Goal: Task Accomplishment & Management: Use online tool/utility

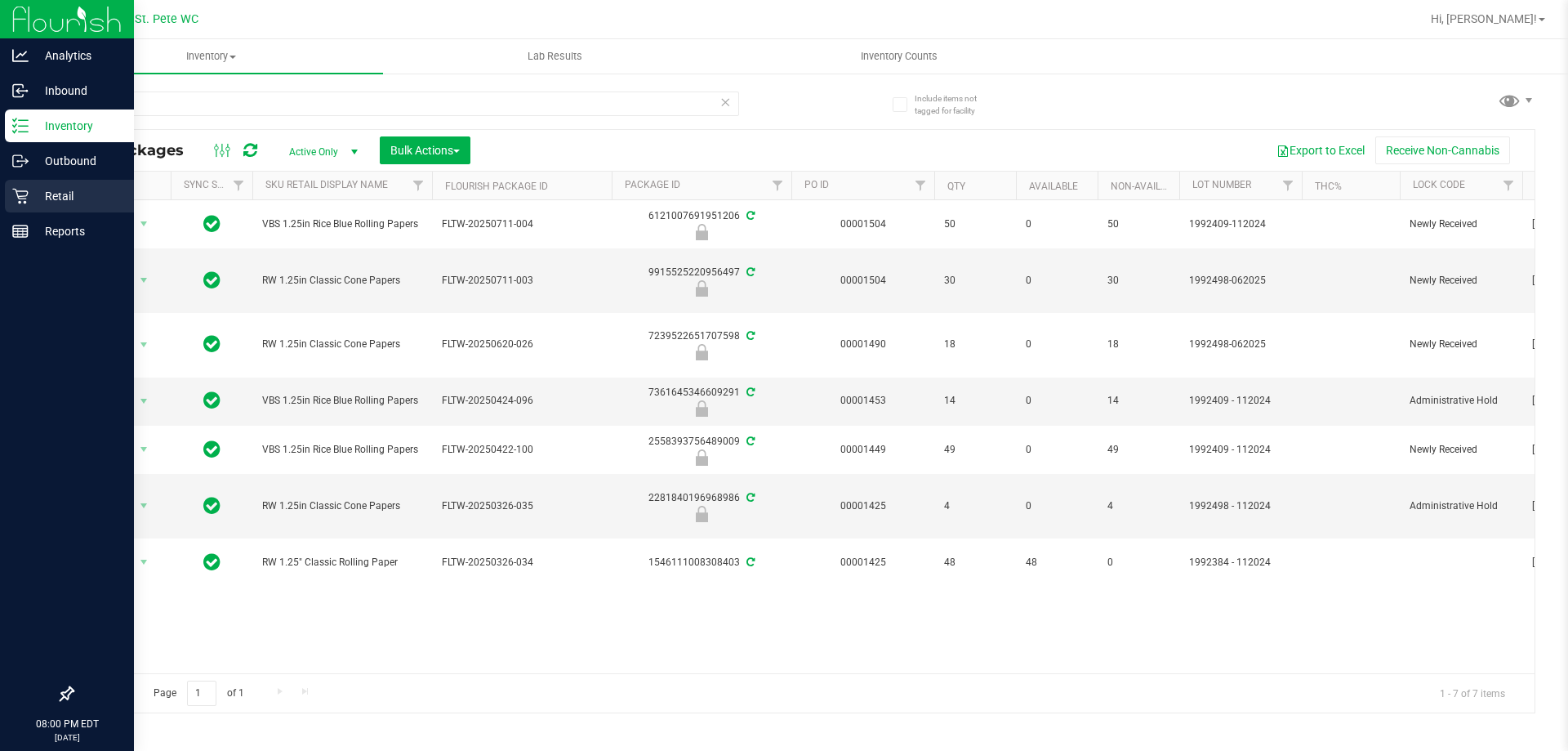
click at [30, 204] on p "Retail" at bounding box center [77, 196] width 98 height 20
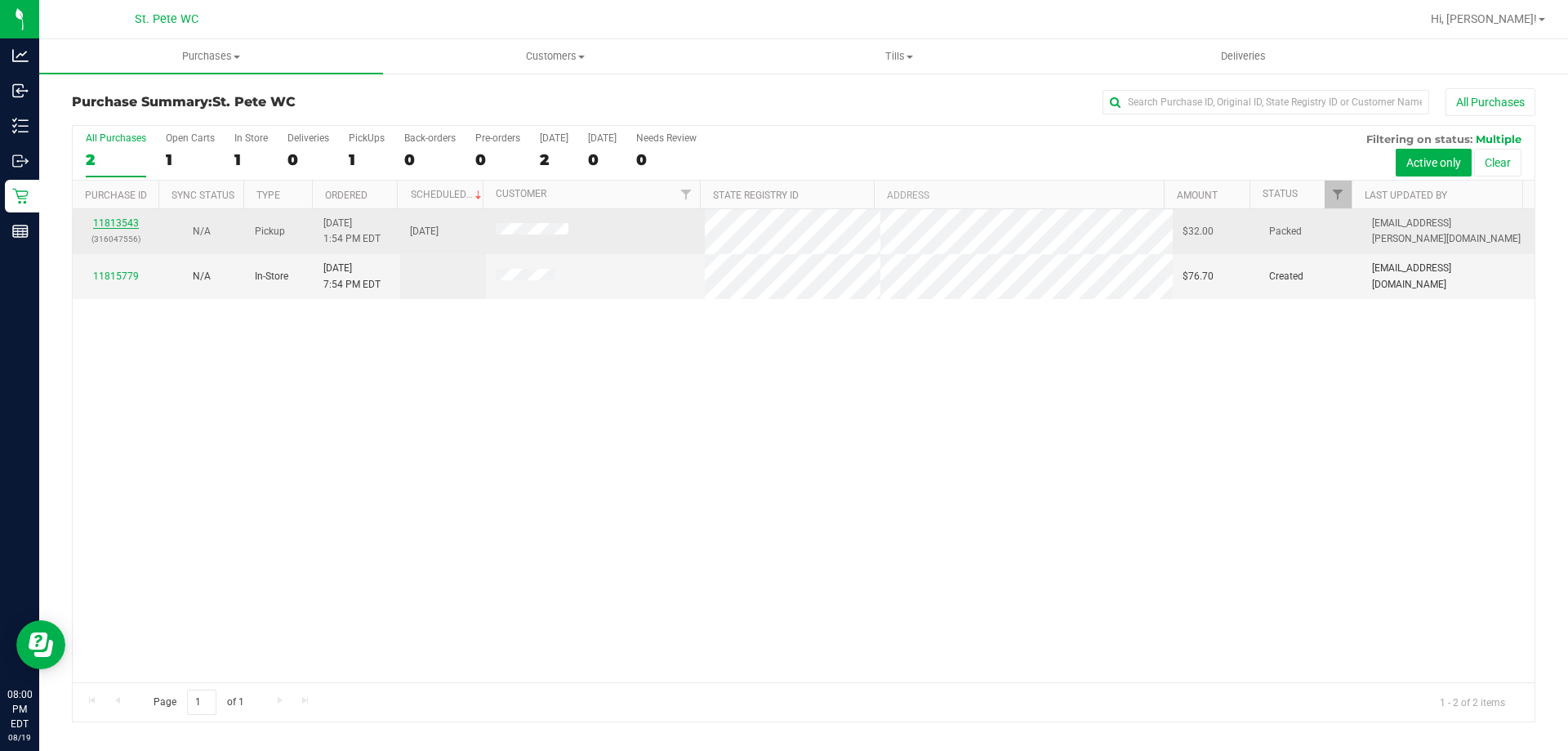
click at [105, 220] on link "11813543" at bounding box center [116, 223] width 46 height 12
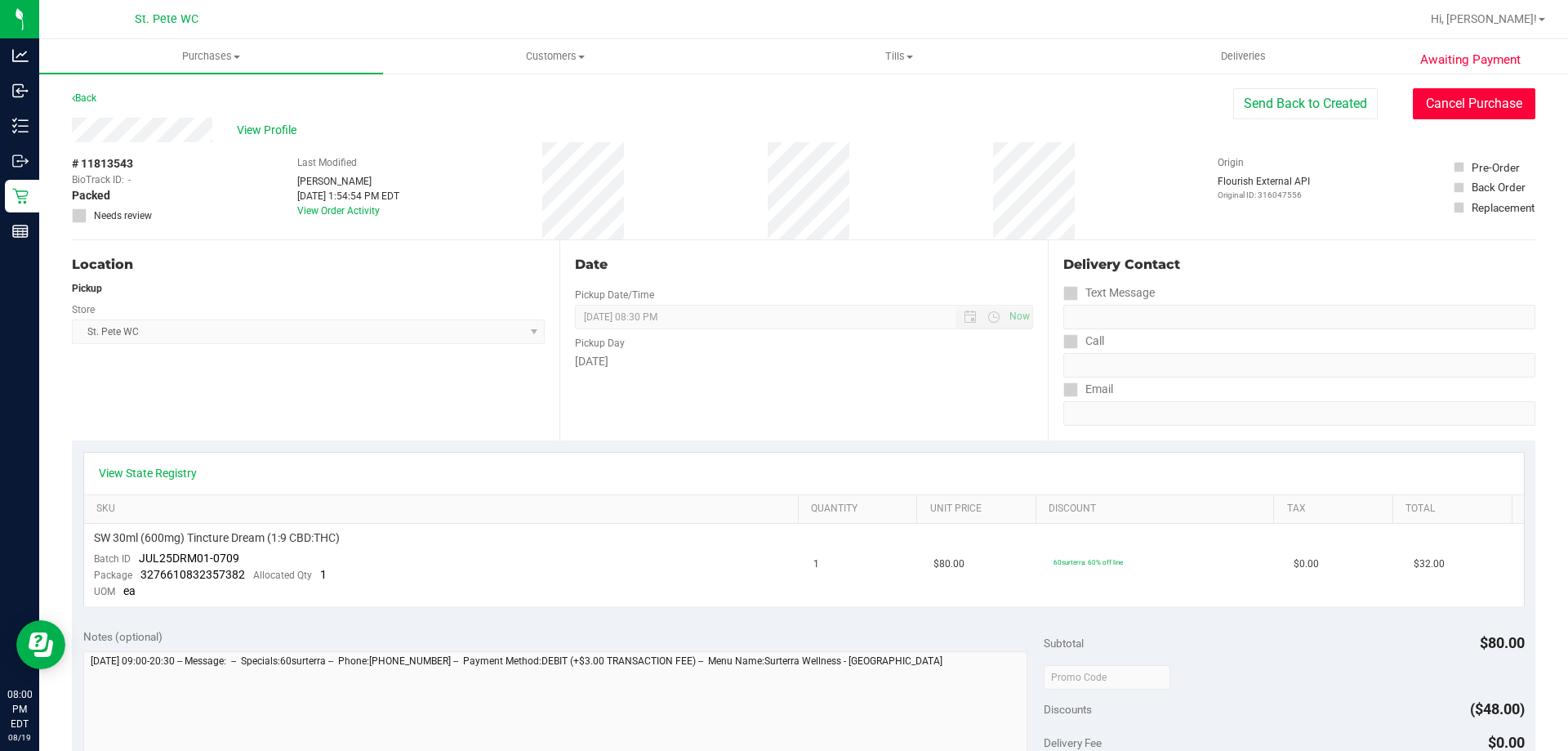
click at [1441, 106] on button "Cancel Purchase" at bounding box center [1474, 103] width 123 height 31
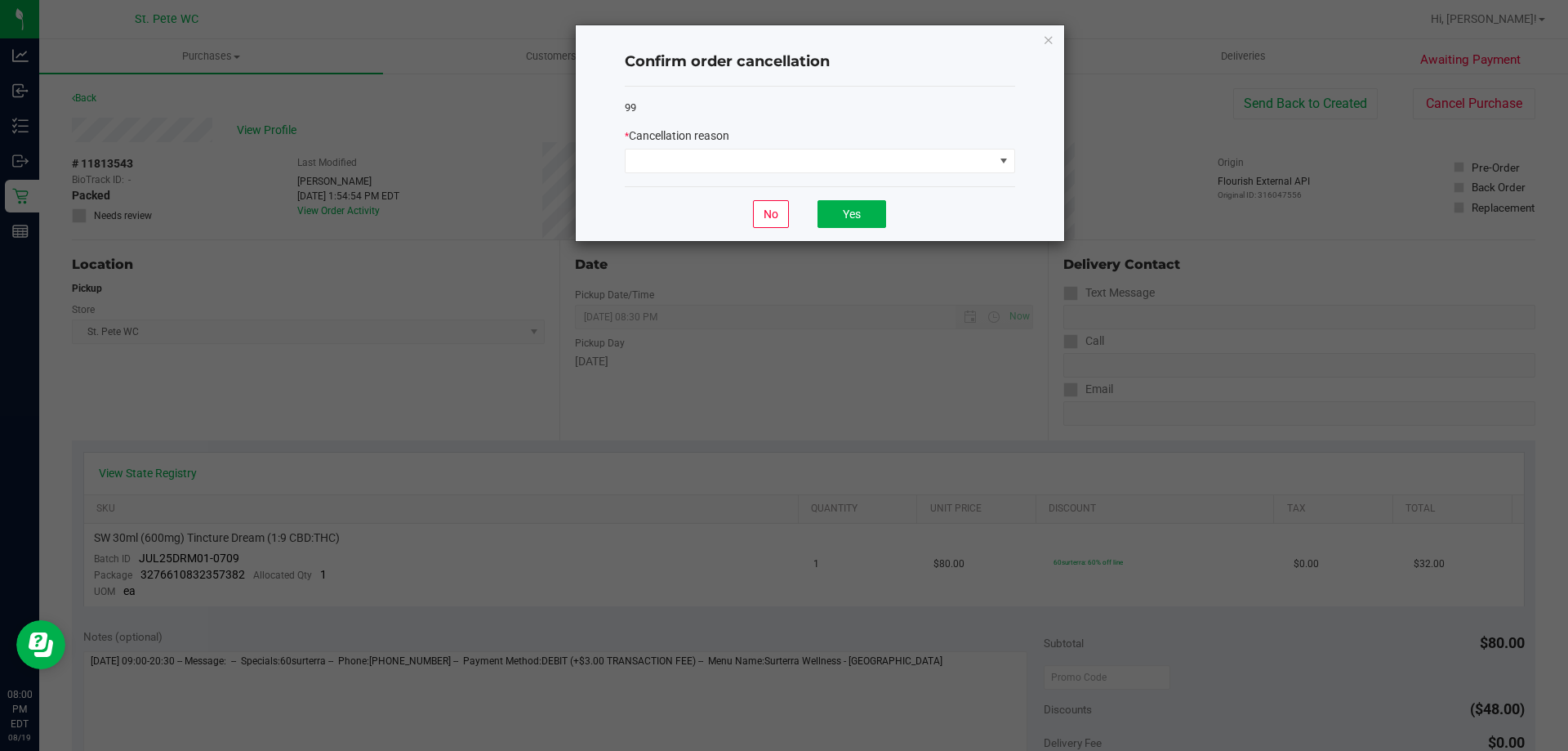
click at [877, 178] on div "99 * Cancellation reason" at bounding box center [819, 137] width 390 height 100
click at [874, 169] on span at bounding box center [809, 161] width 369 height 22
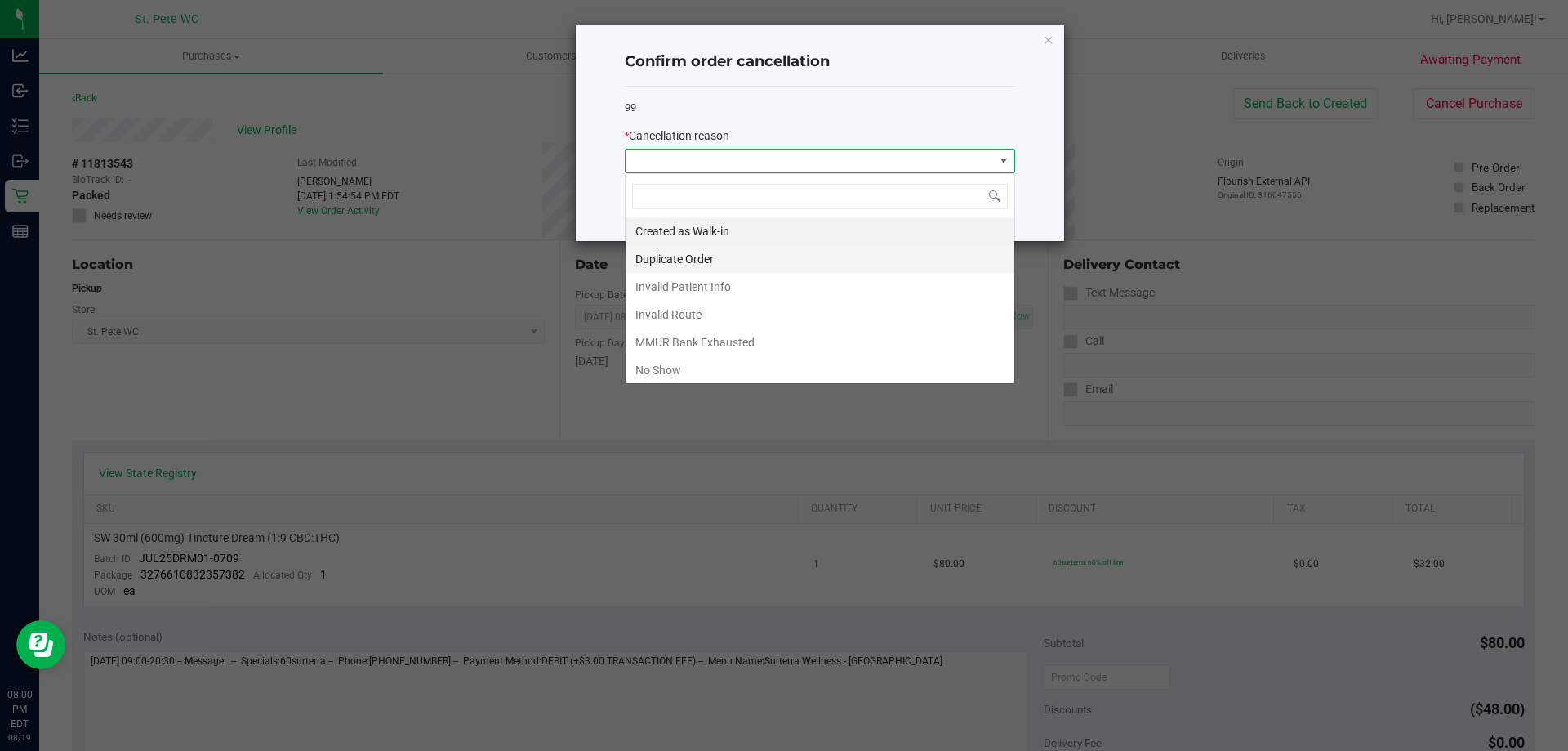
scroll to position [24, 390]
click at [805, 377] on li "No Show" at bounding box center [819, 370] width 388 height 28
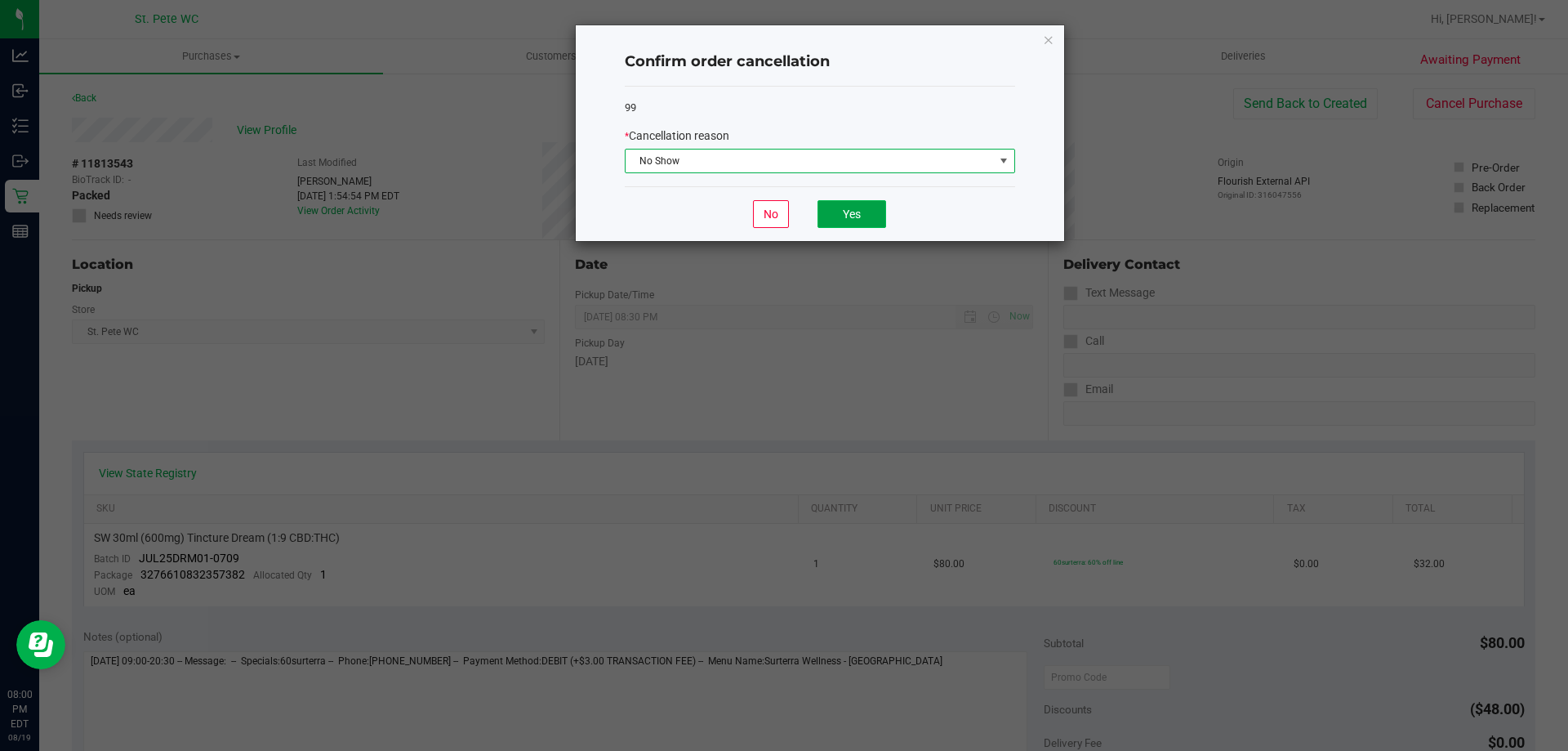
click at [863, 222] on button "Yes" at bounding box center [851, 214] width 68 height 28
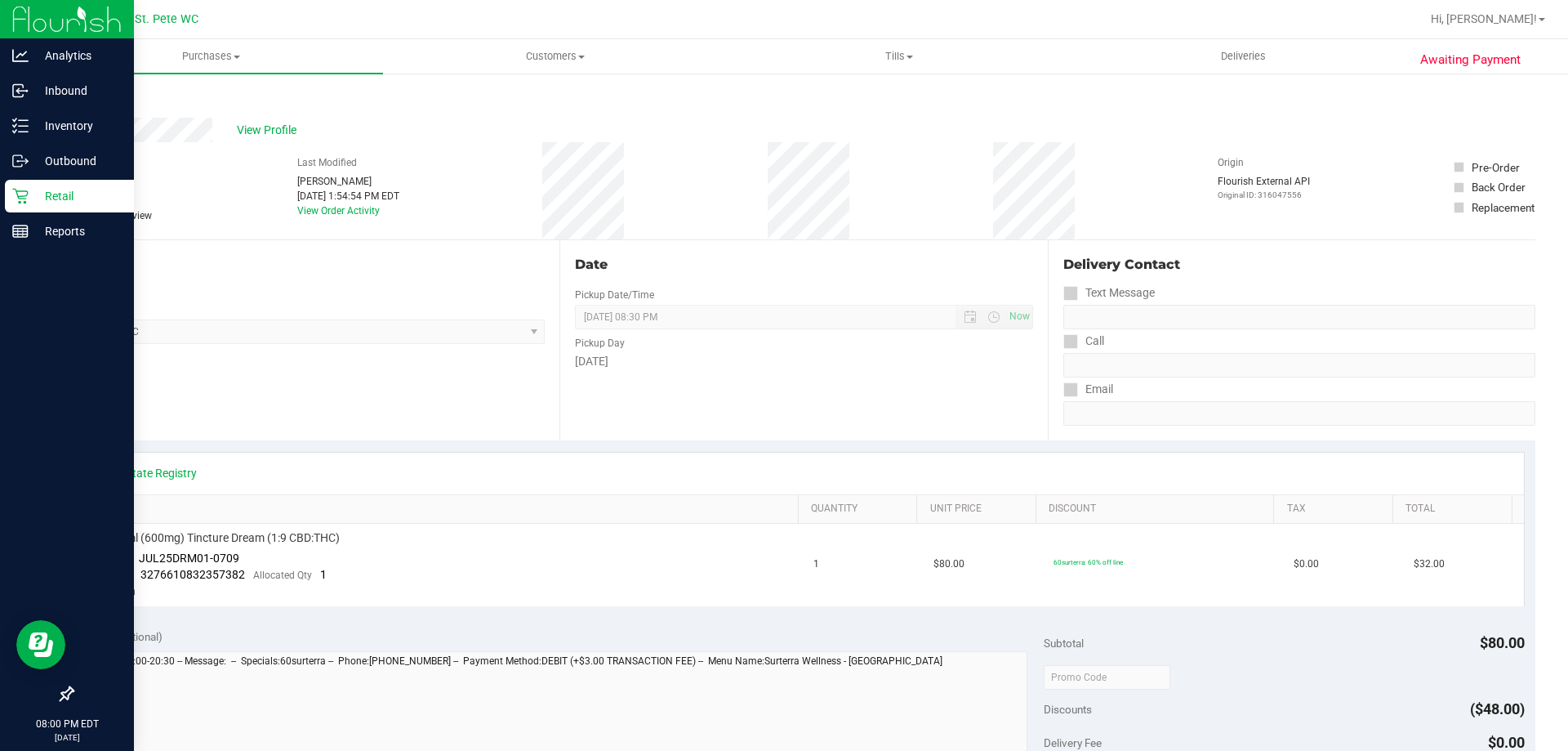
click at [9, 196] on div "Retail" at bounding box center [69, 196] width 129 height 32
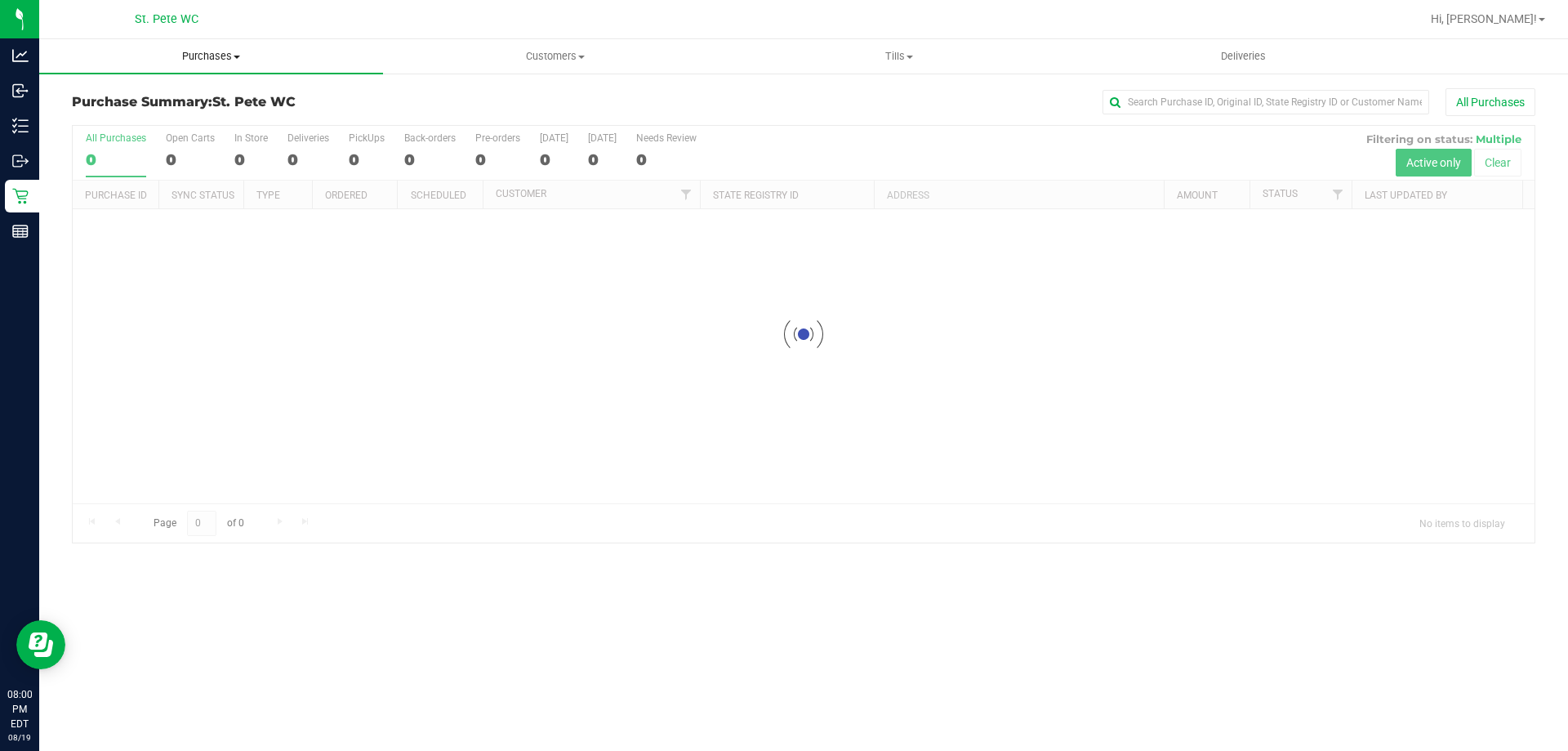
click at [196, 57] on span "Purchases" at bounding box center [211, 57] width 344 height 14
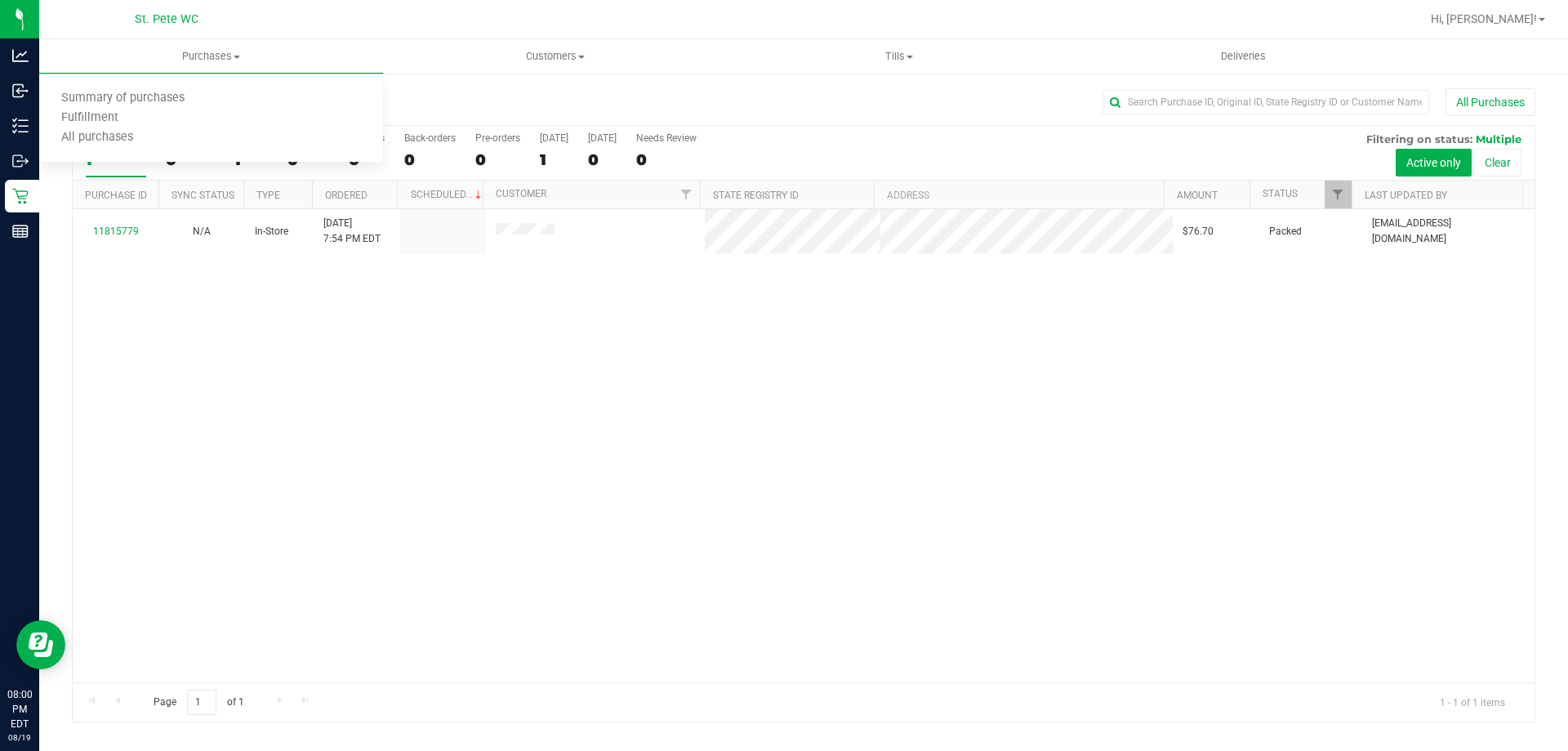
click at [513, 96] on h3 "Purchase Summary: St. [PERSON_NAME] WC" at bounding box center [316, 102] width 488 height 14
click at [538, 54] on span "Customers" at bounding box center [554, 57] width 342 height 14
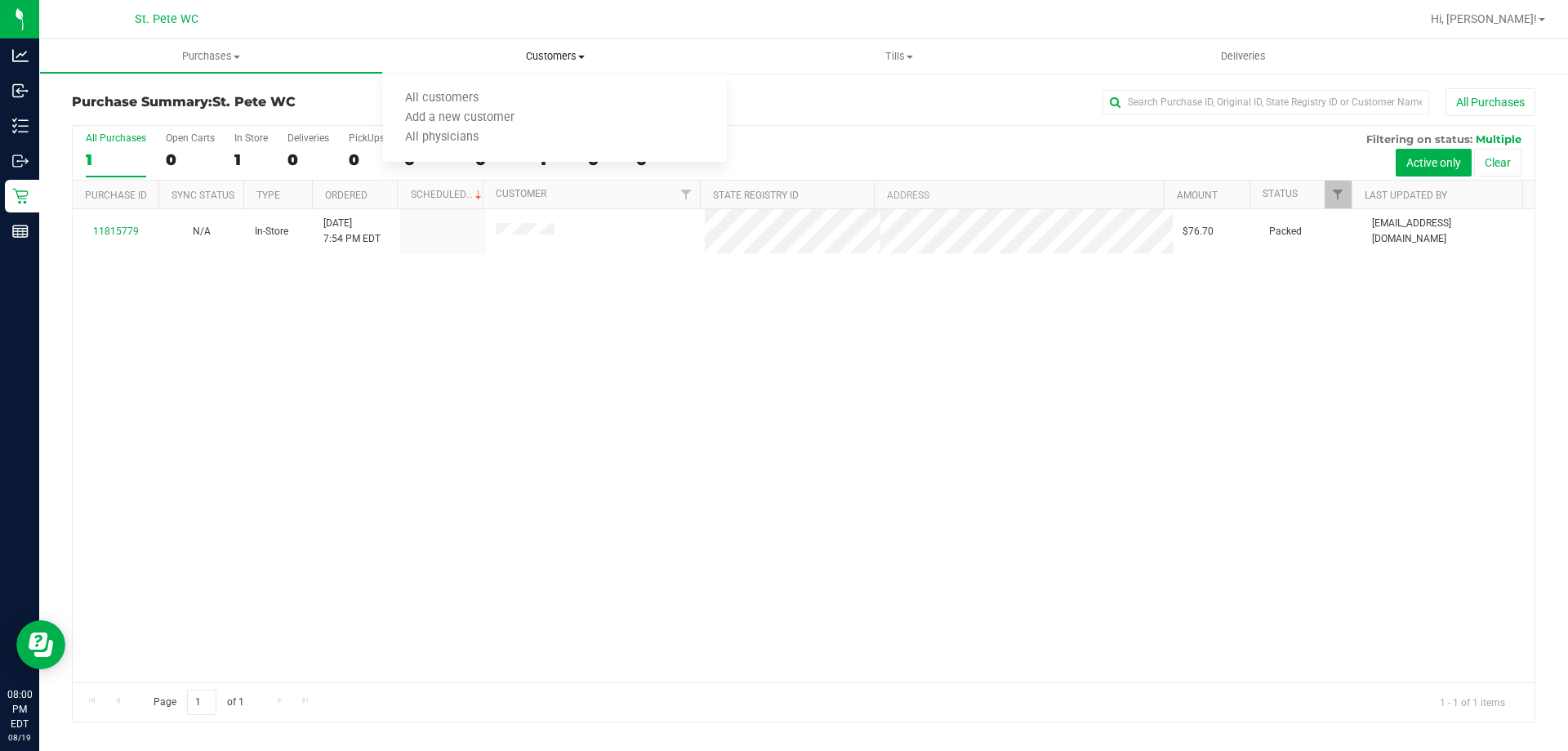
click at [388, 60] on span "Customers" at bounding box center [554, 57] width 344 height 14
click at [222, 51] on span "Purchases" at bounding box center [211, 57] width 342 height 14
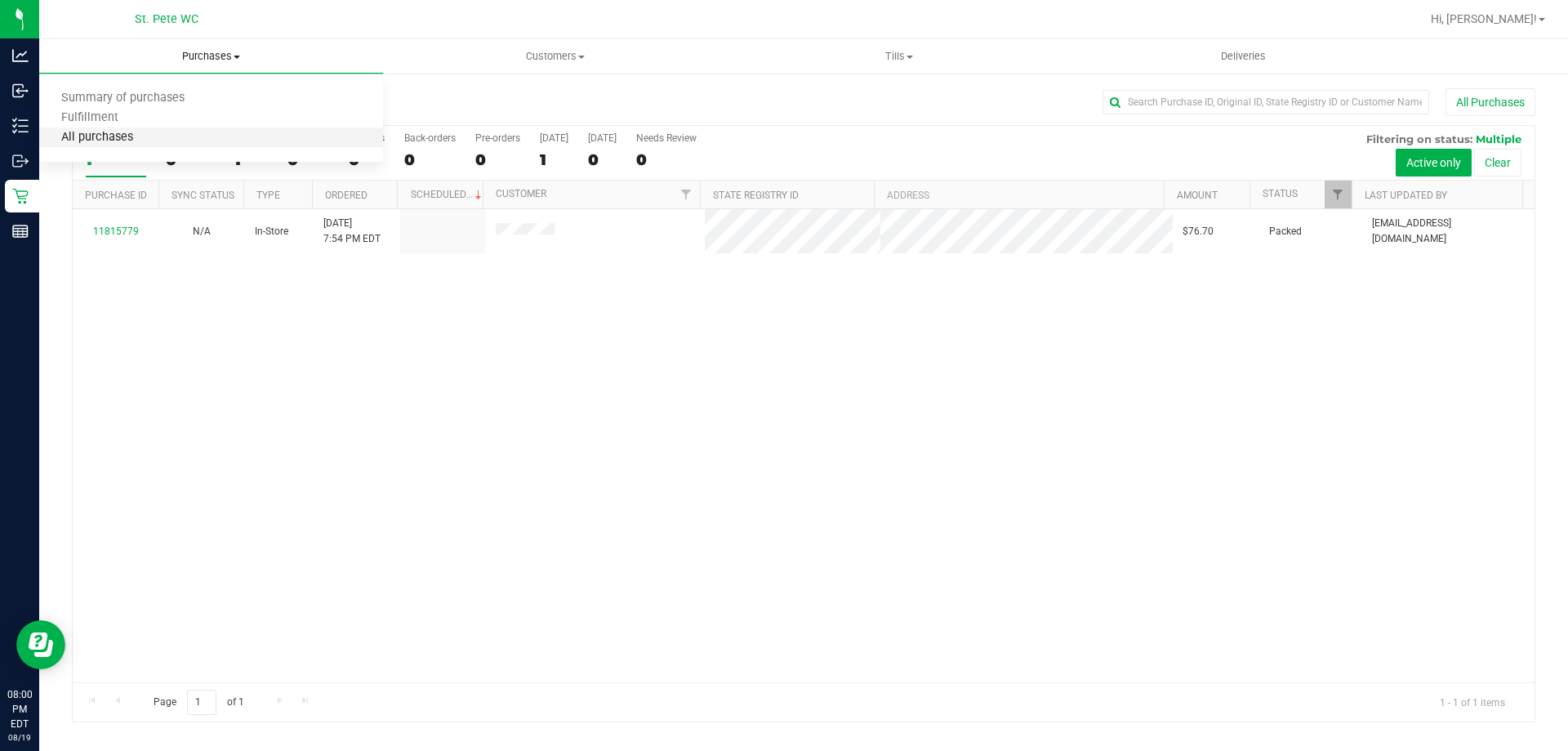
click at [148, 135] on span "All purchases" at bounding box center [97, 137] width 116 height 13
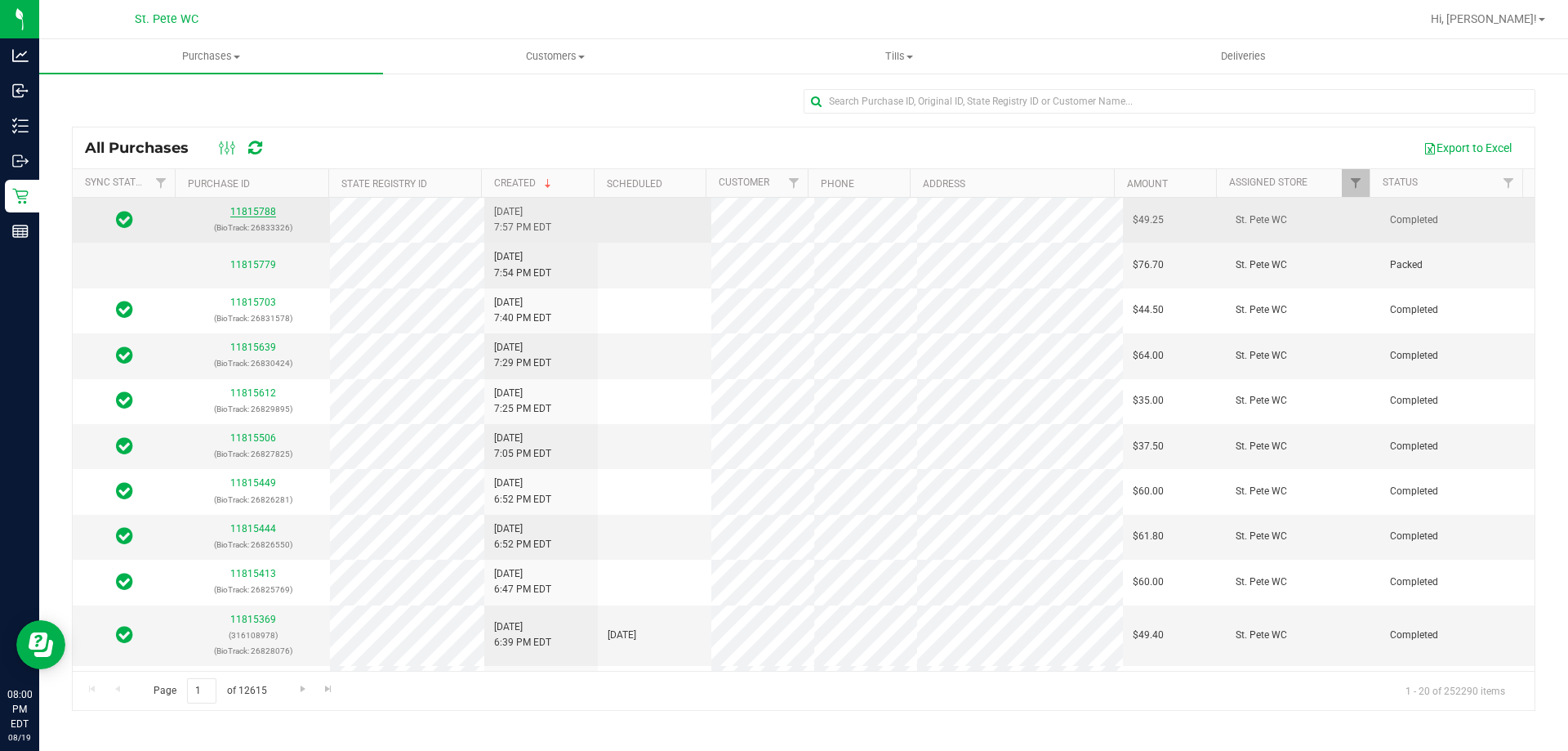
click at [249, 214] on link "11815788" at bounding box center [253, 211] width 46 height 12
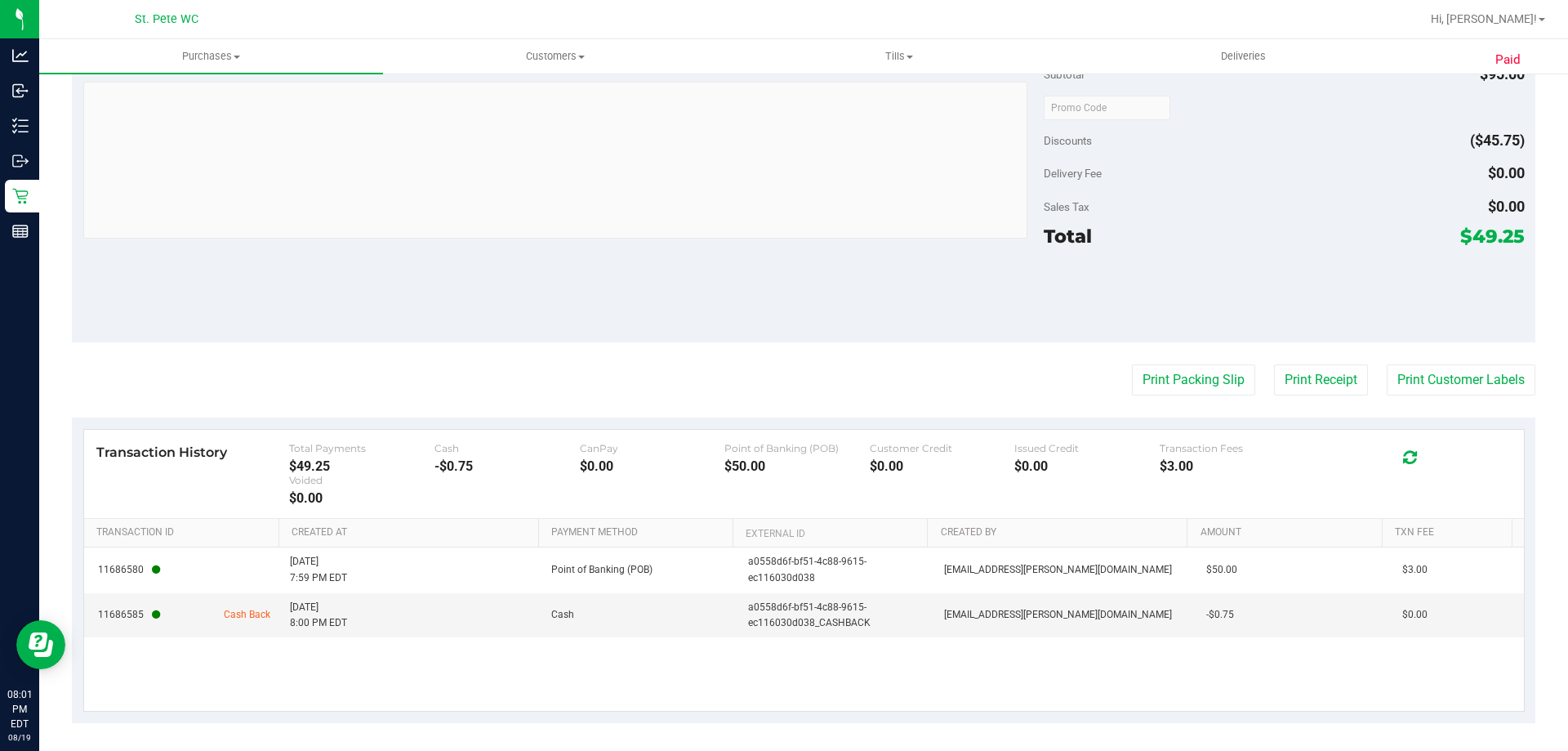
scroll to position [843, 0]
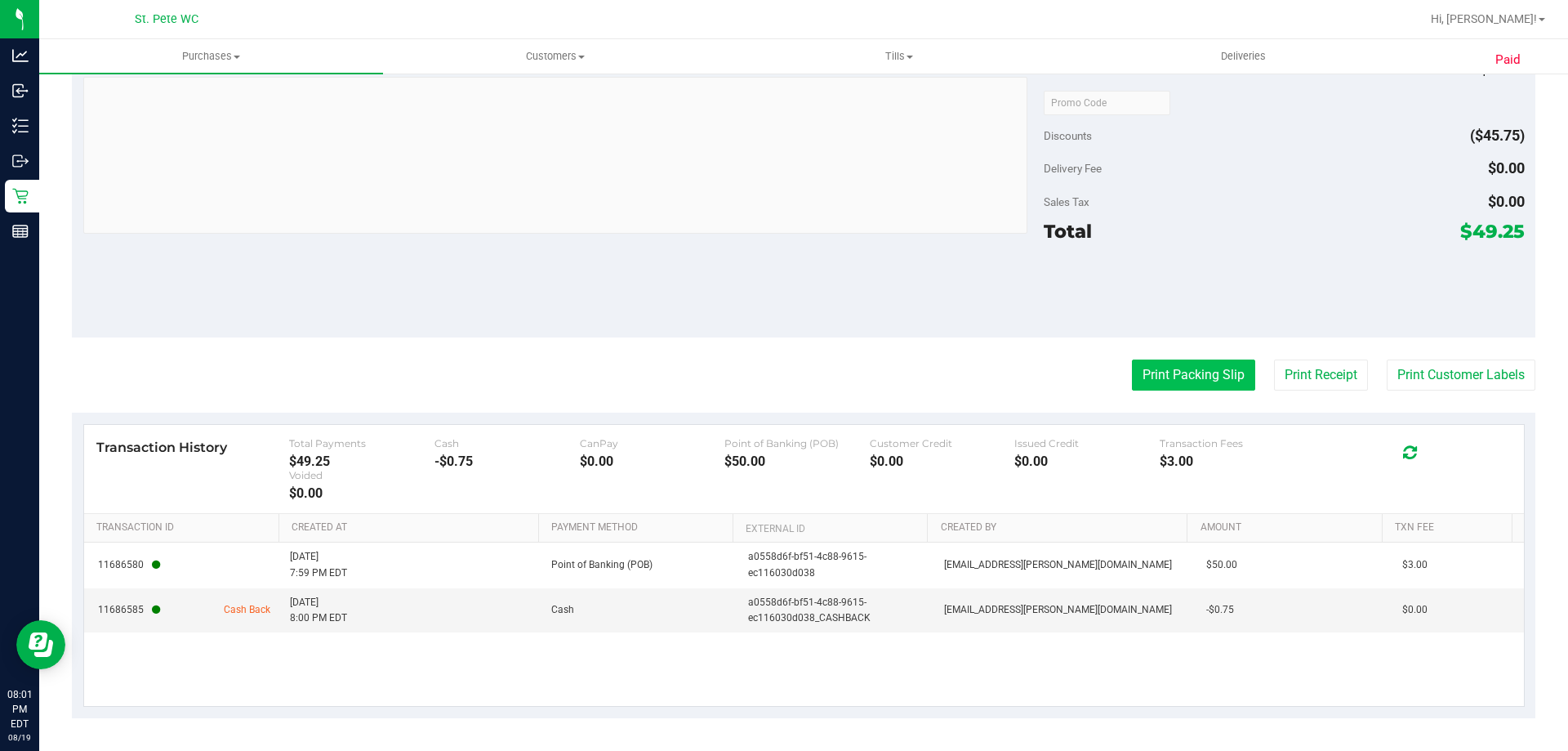
click at [1201, 379] on button "Print Packing Slip" at bounding box center [1193, 375] width 123 height 31
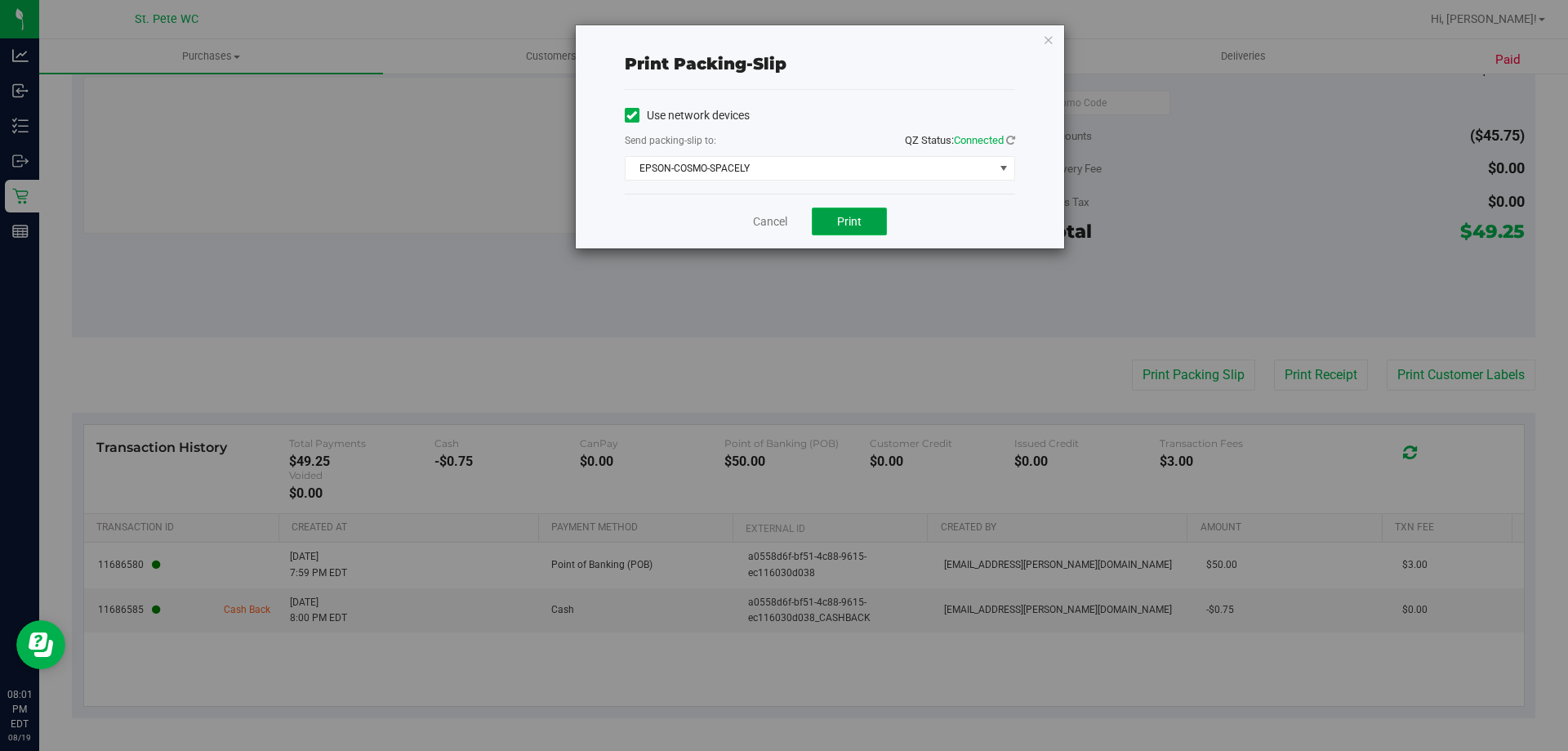
click at [861, 231] on button "Print" at bounding box center [849, 221] width 75 height 28
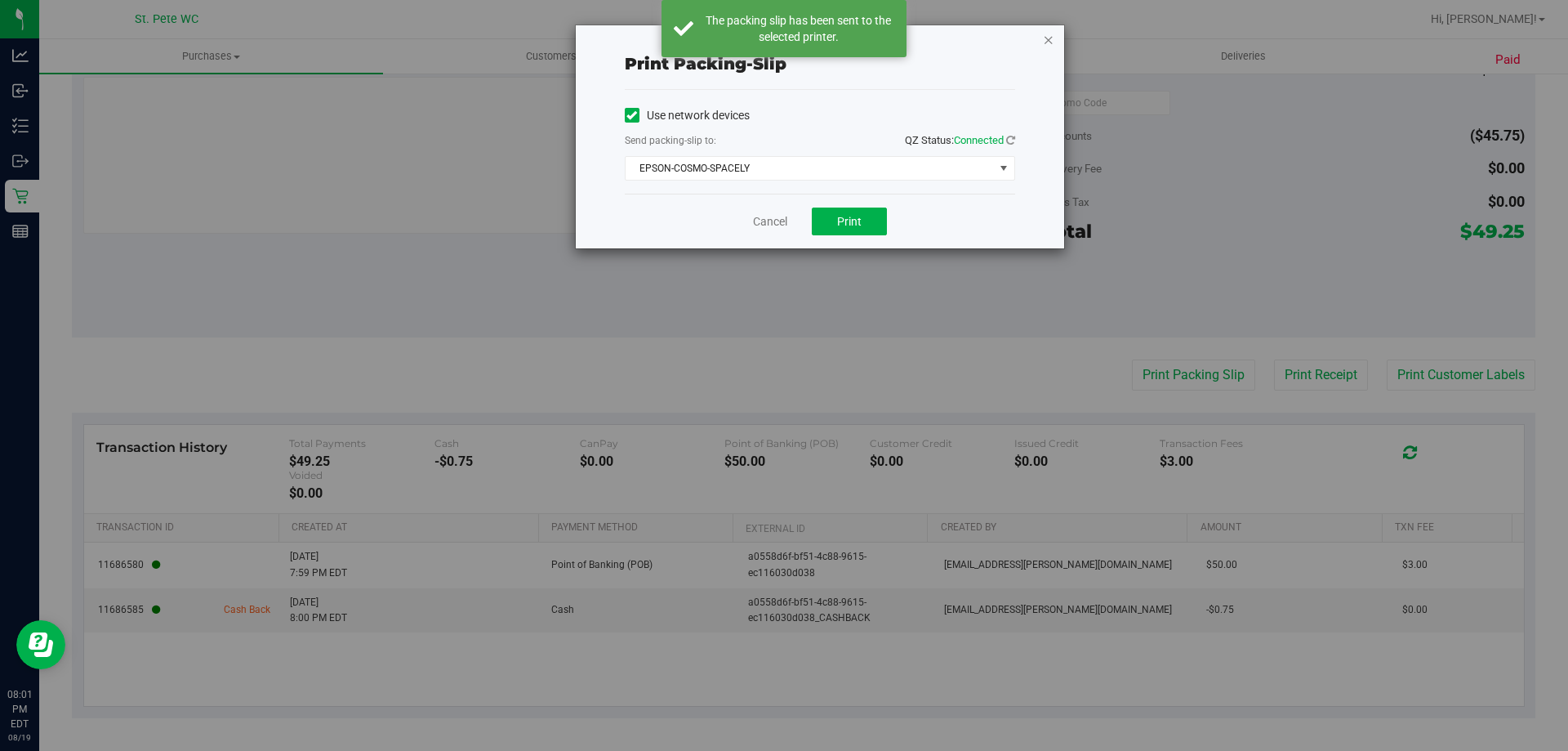
click at [1043, 39] on icon "button" at bounding box center [1049, 39] width 12 height 20
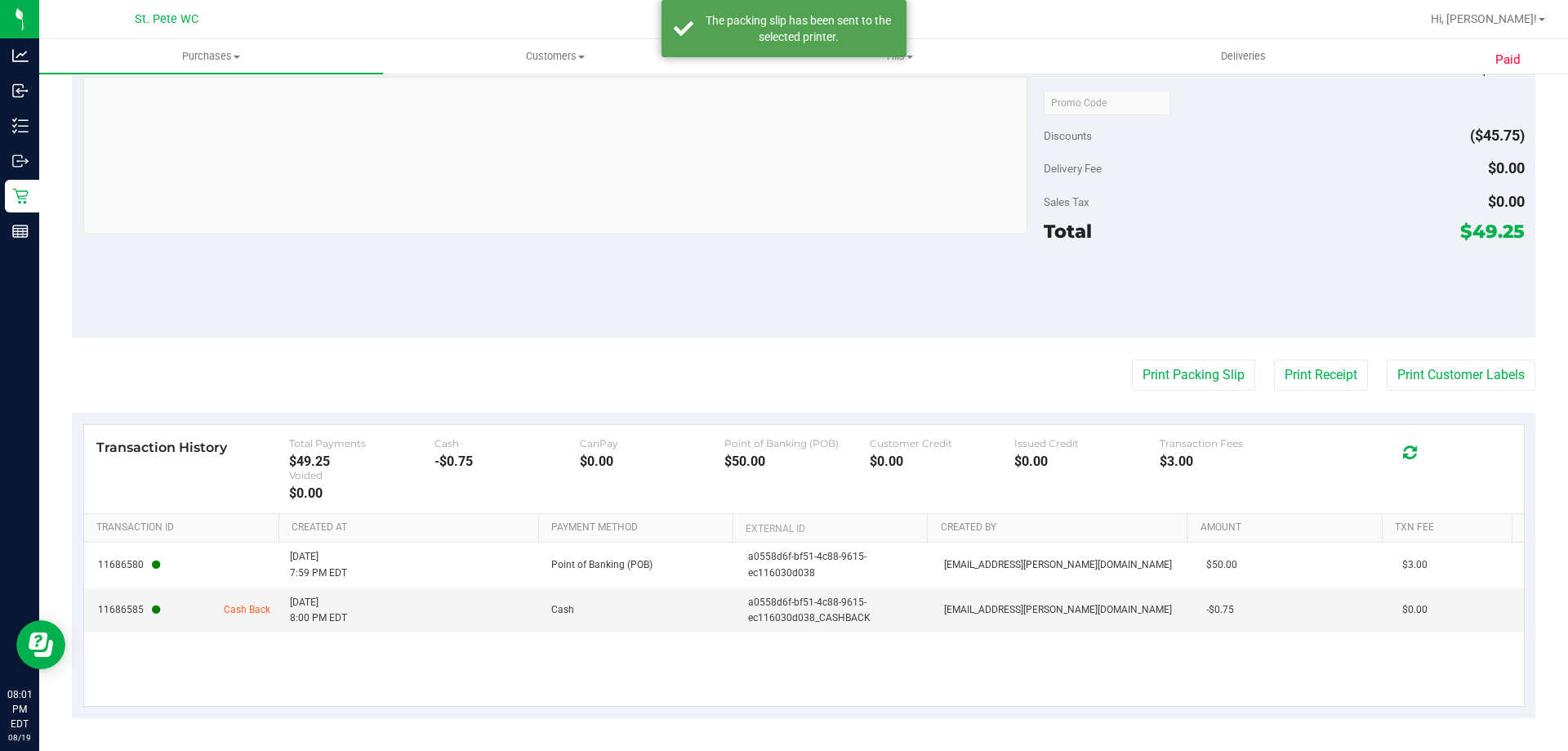
click at [802, 313] on div "Notes (optional) Subtotal $95.00 Discounts ($45.75) Delivery Fee $0.00 Sales Ta…" at bounding box center [803, 190] width 1463 height 294
click at [813, 321] on div "Notes (optional) Subtotal $95.00 Discounts ($45.75) Delivery Fee $0.00 Sales Ta…" at bounding box center [803, 190] width 1463 height 294
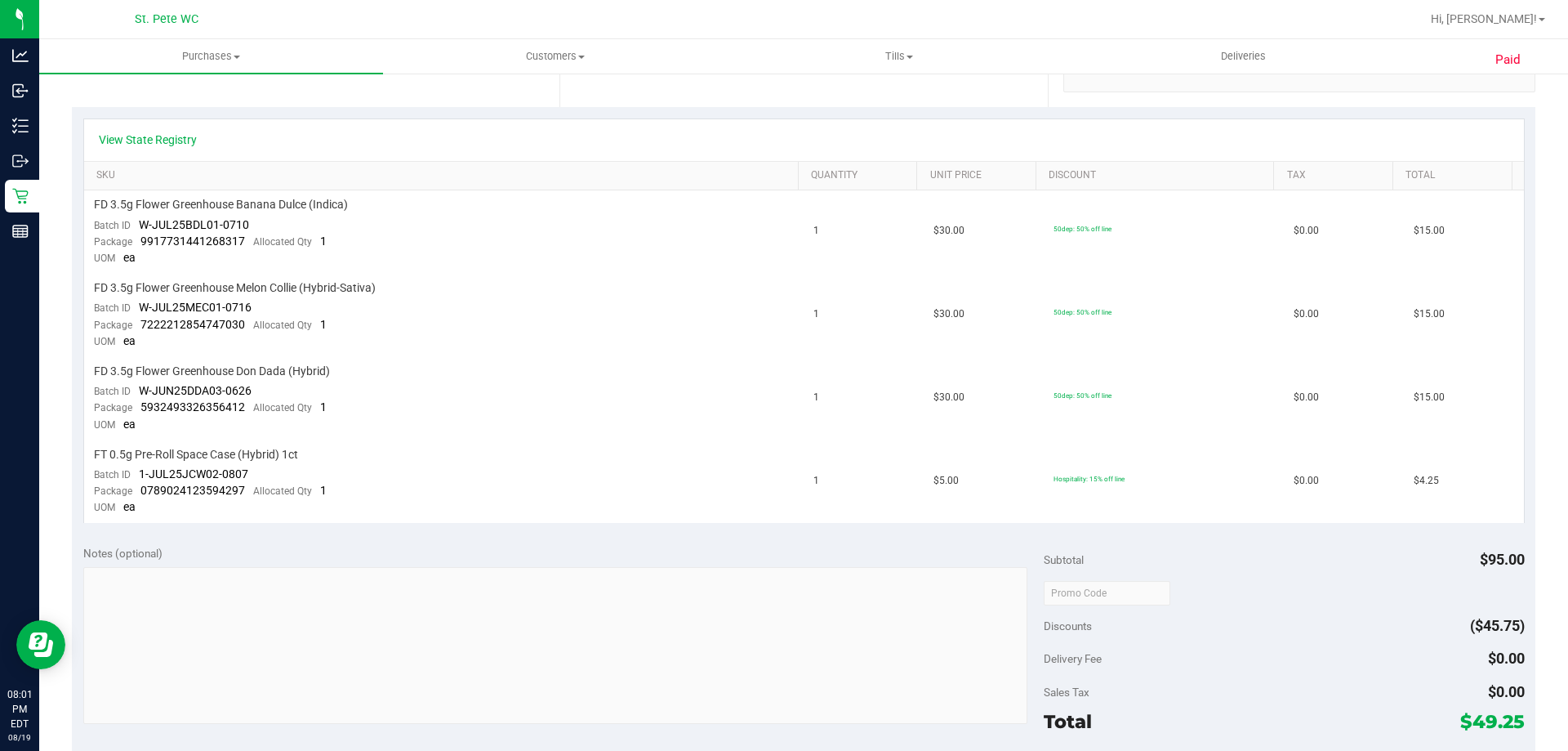
scroll to position [0, 0]
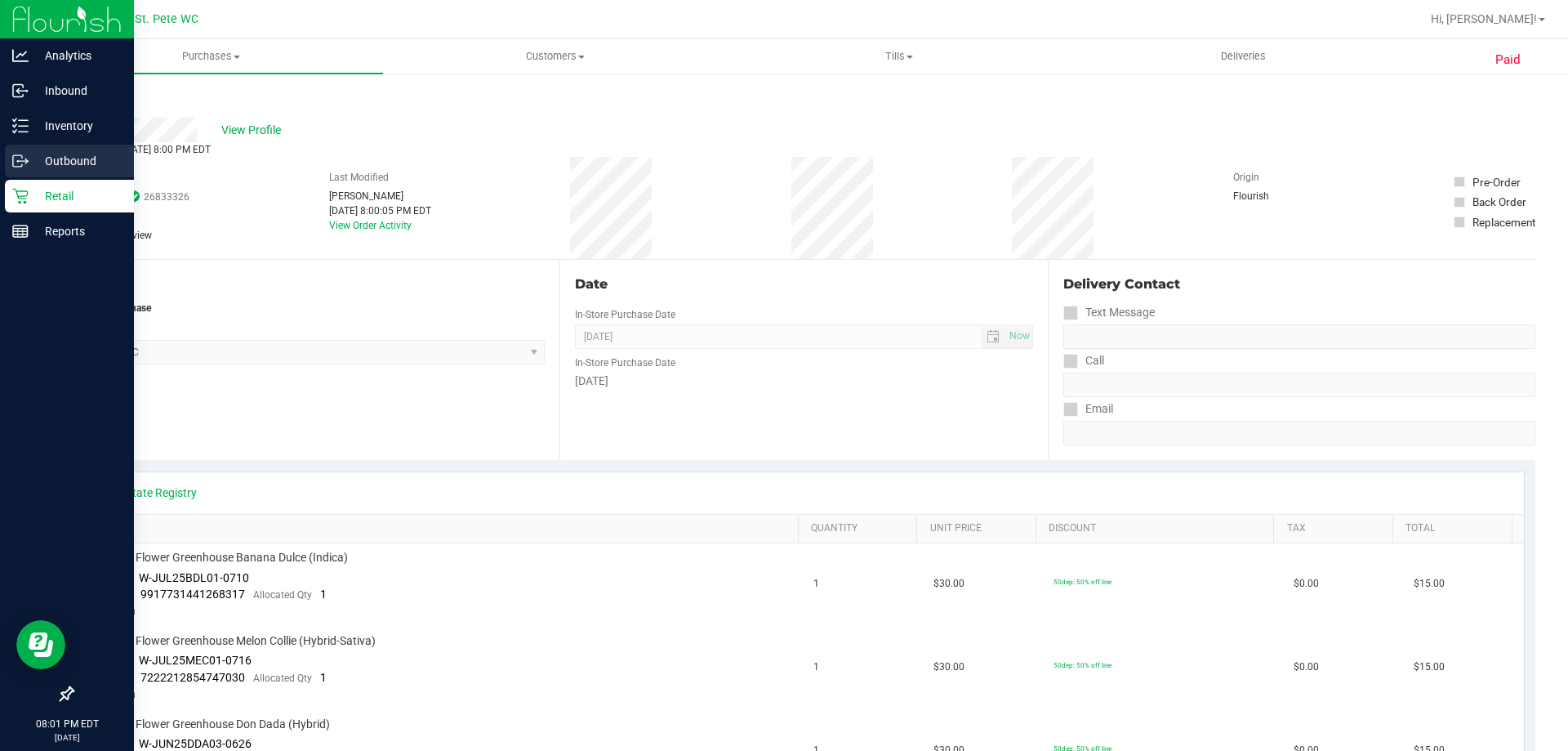
click at [19, 169] on div "Outbound" at bounding box center [69, 161] width 129 height 32
click at [26, 179] on link "Outbound" at bounding box center [66, 162] width 134 height 35
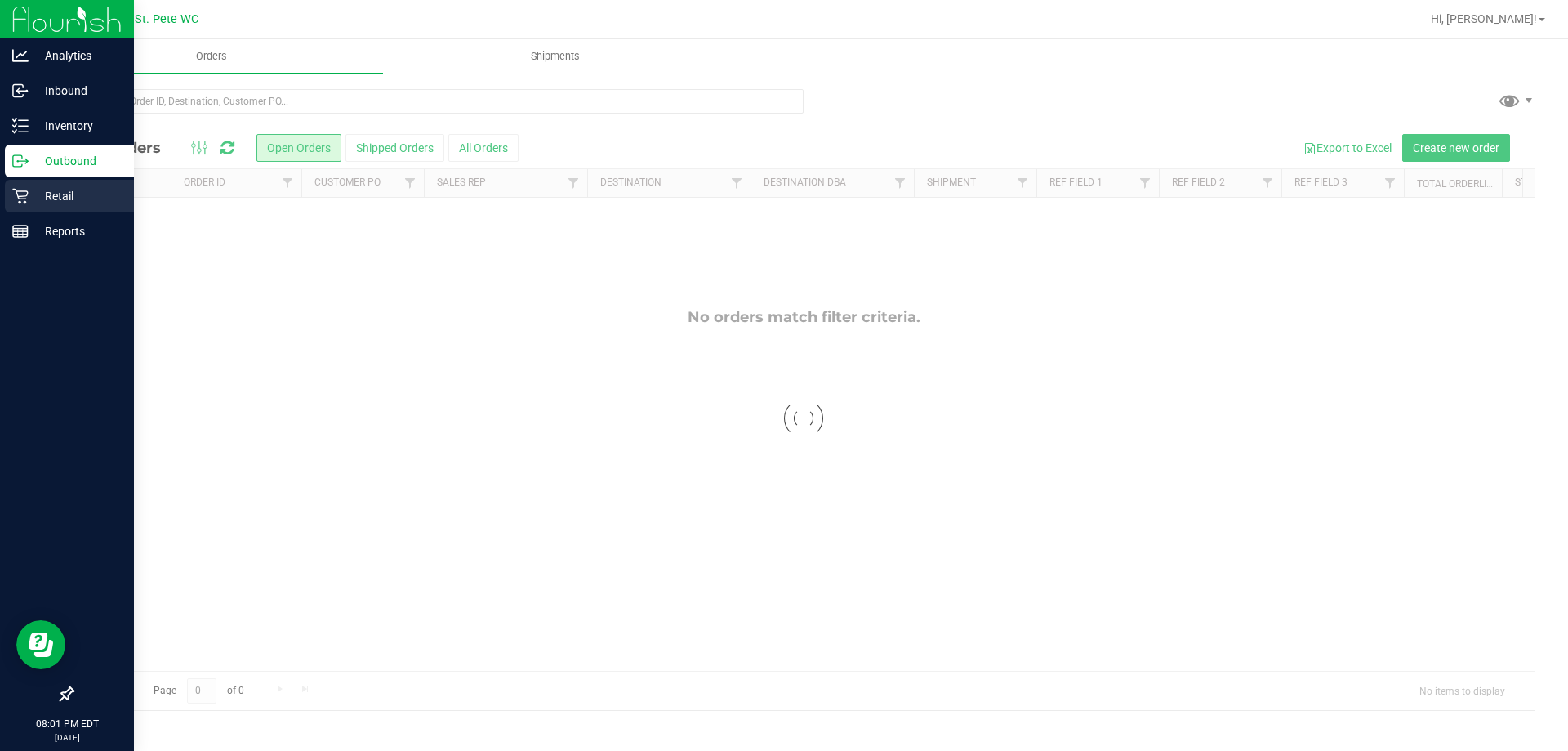
click at [9, 189] on div "Retail" at bounding box center [69, 196] width 129 height 32
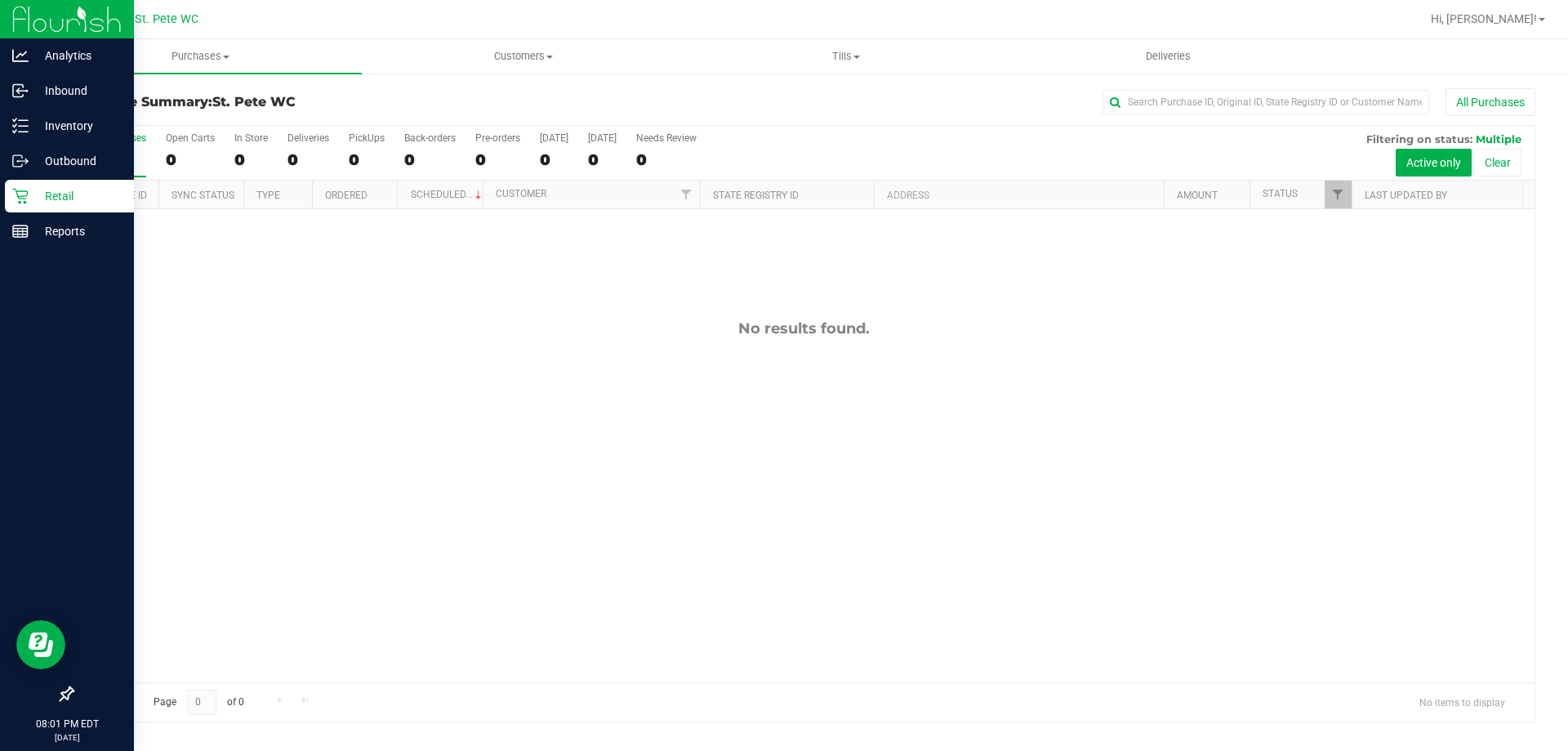
click at [41, 196] on p "Retail" at bounding box center [77, 196] width 98 height 20
